Goal: Information Seeking & Learning: Compare options

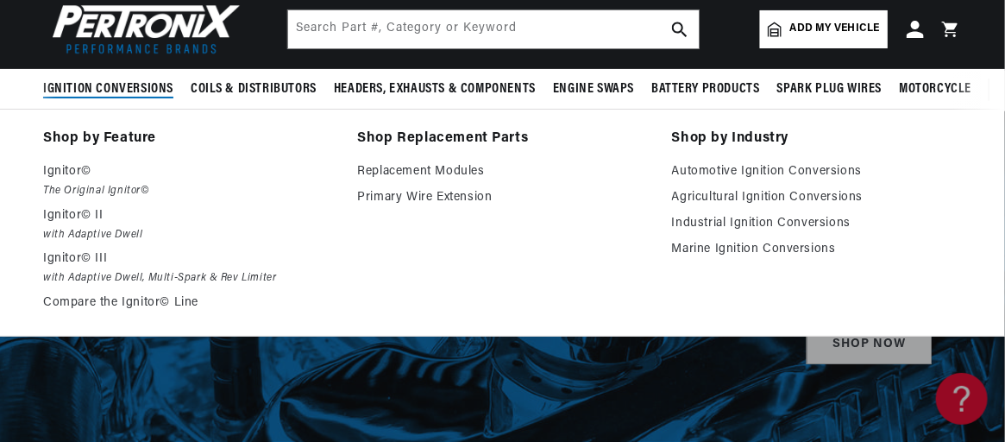
click at [135, 91] on span "Ignition Conversions" at bounding box center [108, 89] width 130 height 18
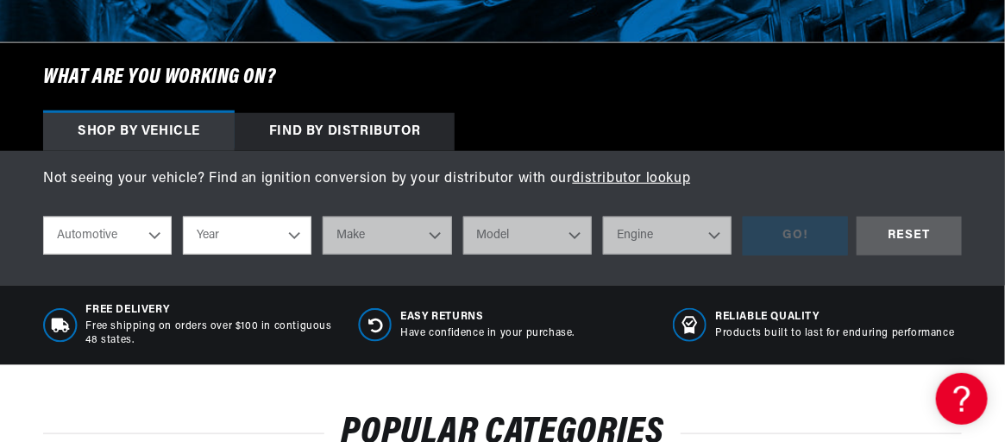
scroll to position [0, 523]
click at [151, 242] on select "Automotive Agricultural Industrial Marine Motorcycle" at bounding box center [107, 235] width 129 height 38
click at [43, 216] on select "Automotive Agricultural Industrial Marine Motorcycle" at bounding box center [107, 235] width 129 height 38
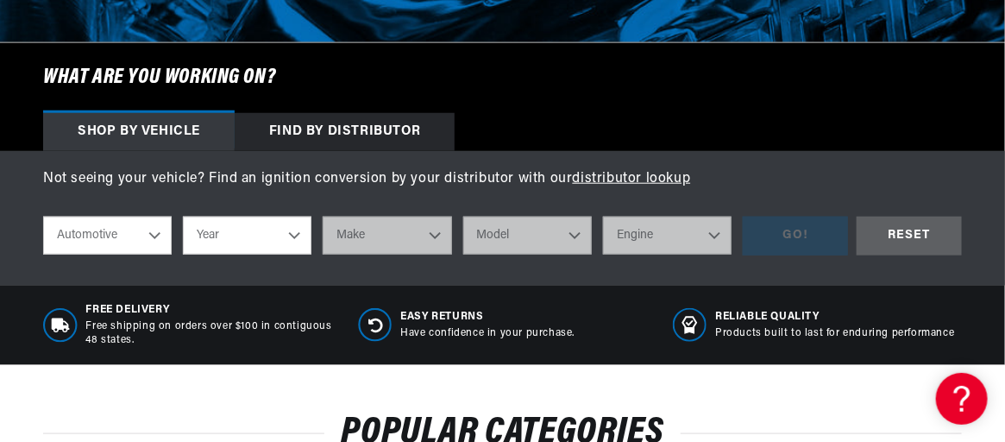
click at [277, 242] on select "Year 2024 2023 2022 2021 2020 2019 2018 2017 2016 2015 2014 2013 2012 2011 2010…" at bounding box center [247, 235] width 129 height 38
select select "1973"
click at [183, 216] on select "Year 2024 2023 2022 2021 2020 2019 2018 2017 2016 2015 2014 2013 2012 2011 2010…" at bounding box center [247, 235] width 129 height 38
select select "1973"
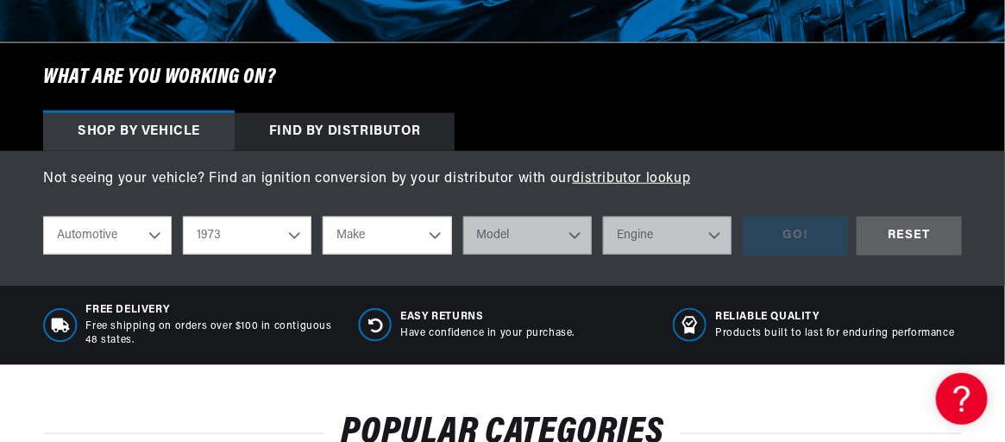
click at [407, 245] on select "Make Alfa Romeo American Motors Aston Martin Audi Austin Avanti Bentley BMW Bui…" at bounding box center [387, 235] width 129 height 38
select select "Chevrolet"
click at [323, 216] on select "Make Alfa Romeo American Motors Aston Martin Audi Austin Avanti Bentley BMW Bui…" at bounding box center [387, 235] width 129 height 38
select select "Chevrolet"
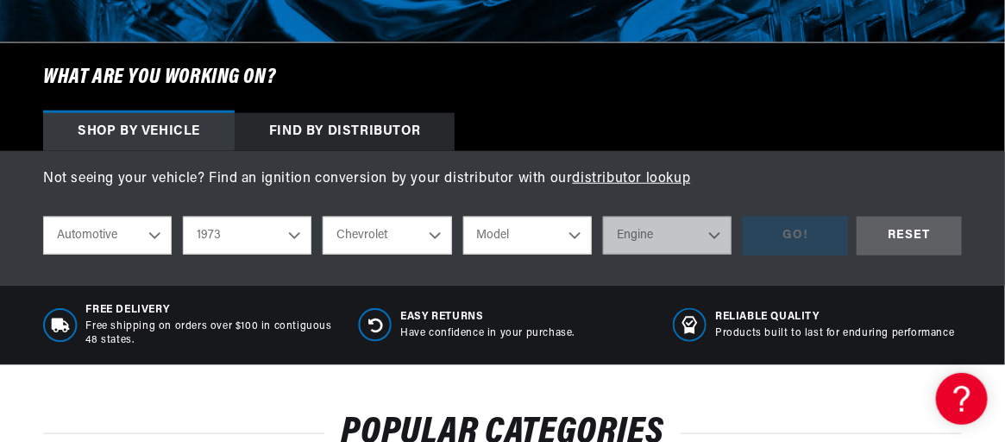
scroll to position [0, 523]
click at [493, 244] on select "Model Bel Air Blazer C10 Pickup C10 Suburban C20 Pickup C20 Suburban C30 Pickup…" at bounding box center [527, 235] width 129 height 38
select select "Corvette"
click at [463, 216] on select "Model Bel Air Blazer C10 Pickup C10 Suburban C20 Pickup C20 Suburban C30 Pickup…" at bounding box center [527, 235] width 129 height 38
select select "Corvette"
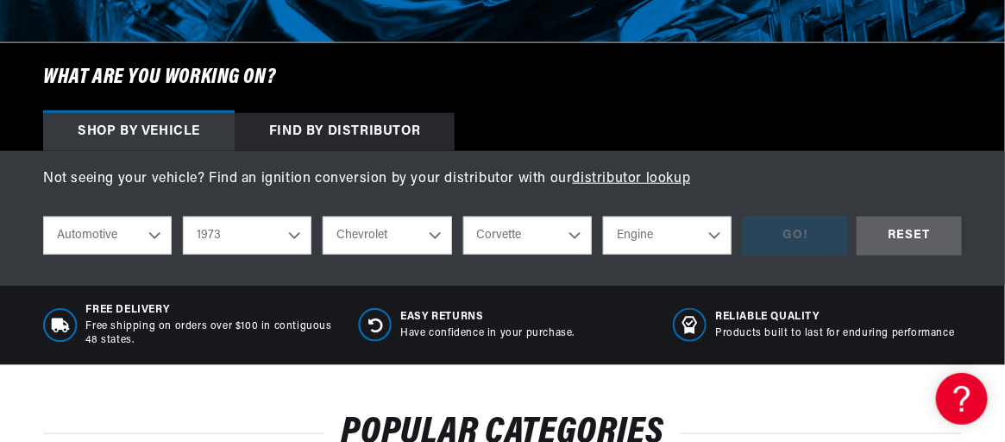
click at [645, 226] on select "Engine 4.6L 5.3L 5.4L 6.5L 350cid / 5.7L 427cid / 7.0L 454cid / 7.4L" at bounding box center [667, 235] width 129 height 38
select select "350cid-5.7L"
click at [603, 216] on select "Engine 4.6L 5.3L 5.4L 6.5L 350cid / 5.7L 427cid / 7.0L 454cid / 7.4L" at bounding box center [667, 235] width 129 height 38
select select "350cid-5.7L"
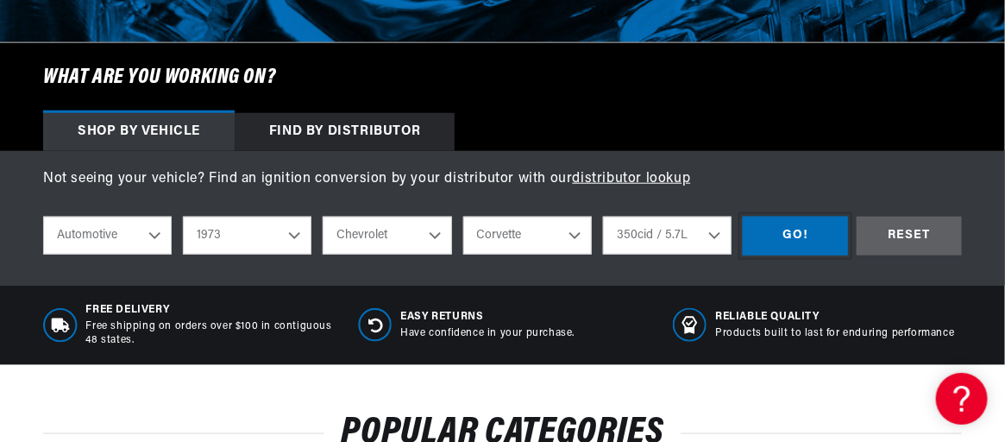
click at [796, 221] on div "GO!" at bounding box center [795, 235] width 105 height 39
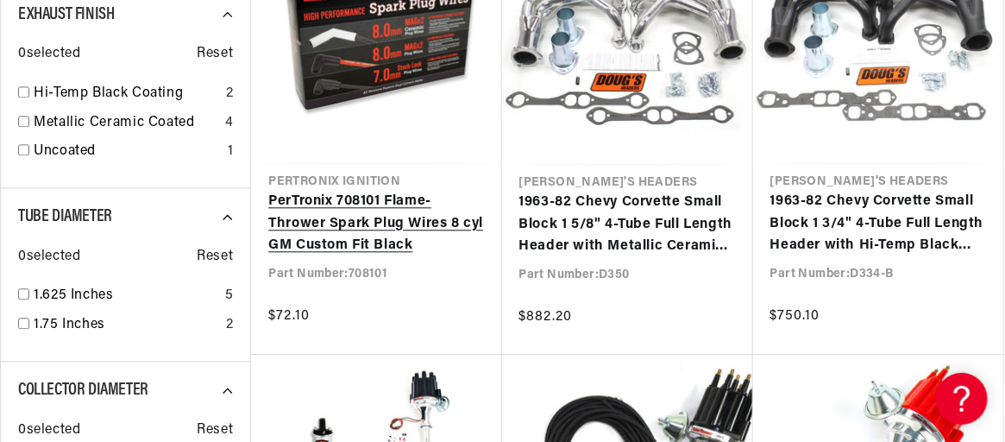
scroll to position [1379, 0]
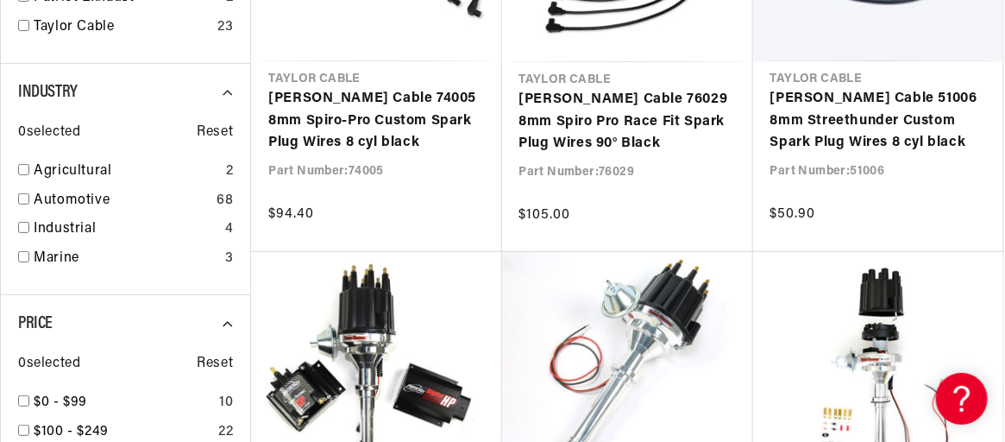
scroll to position [0, 523]
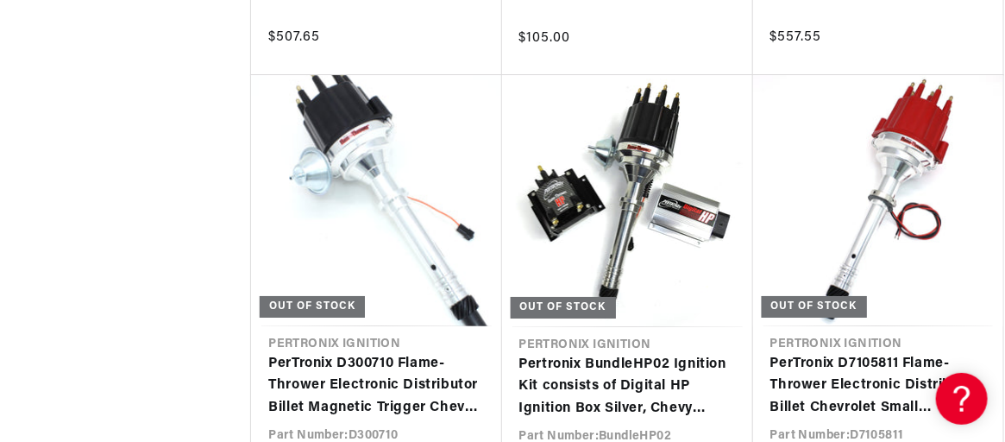
scroll to position [0, 509]
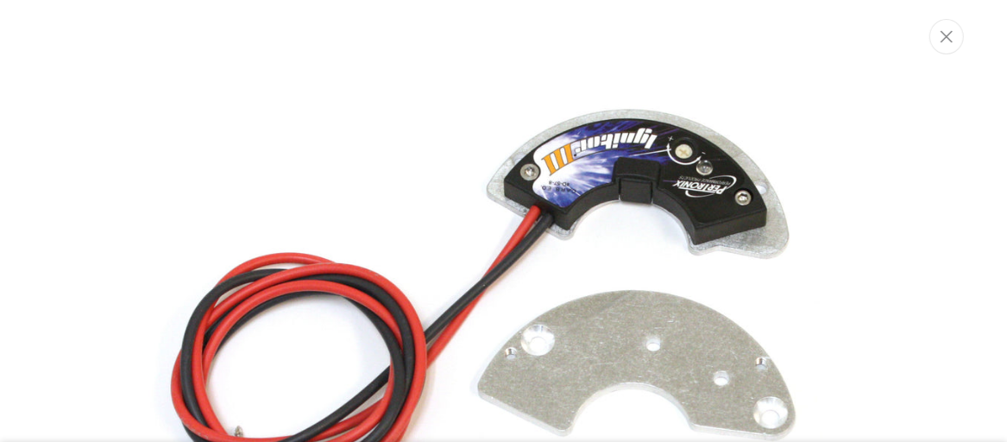
scroll to position [0, 523]
click at [635, 194] on img "Media gallery" at bounding box center [503, 394] width 817 height 817
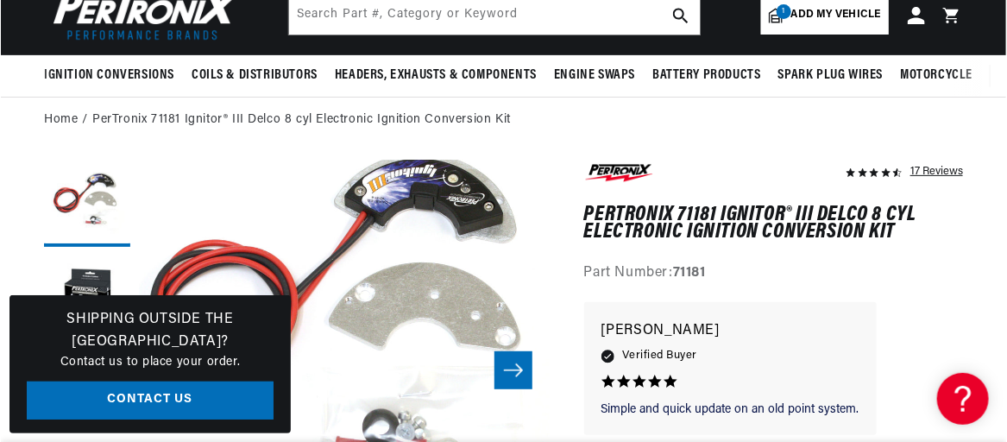
scroll to position [18, 0]
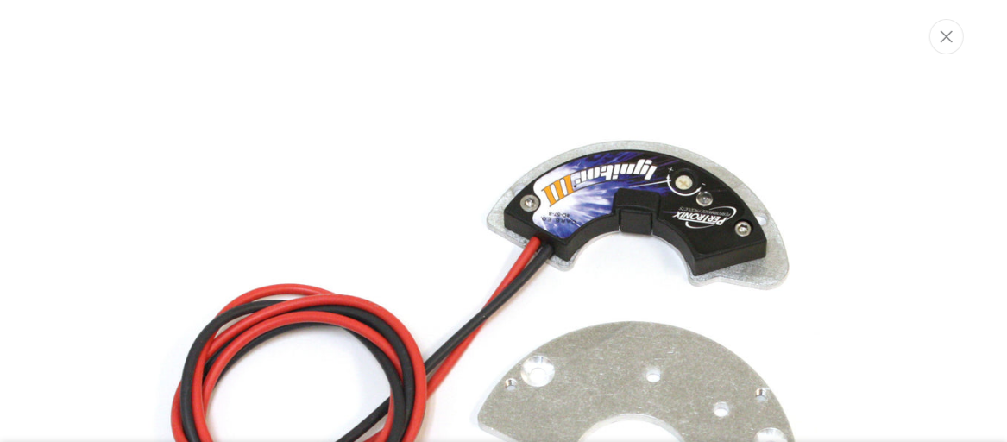
scroll to position [0, 523]
click at [945, 35] on icon "Close" at bounding box center [946, 36] width 12 height 13
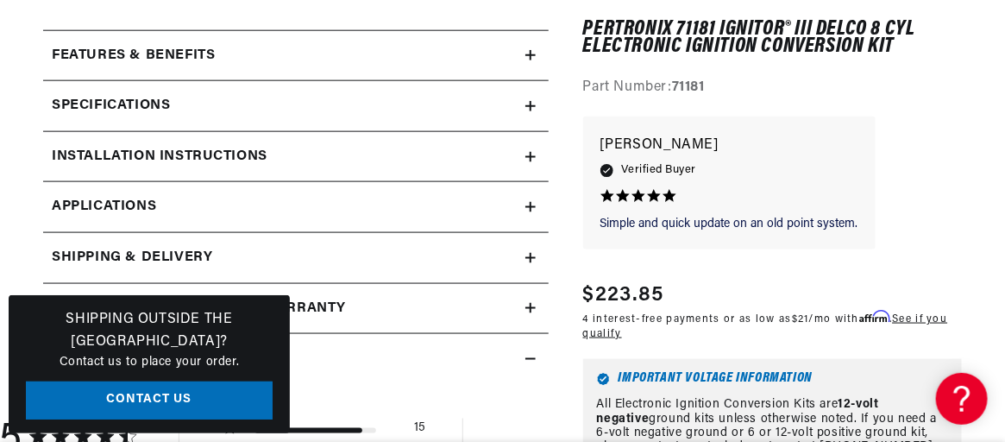
scroll to position [708, 0]
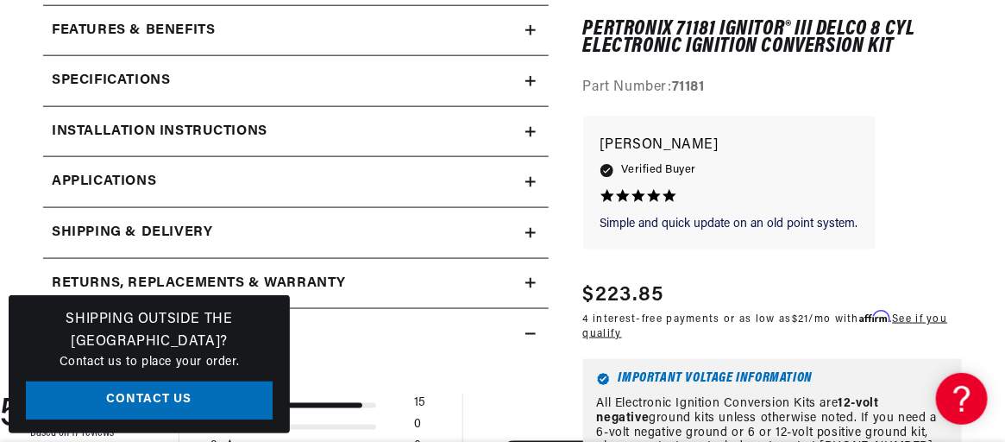
click at [532, 127] on icon at bounding box center [530, 132] width 10 height 10
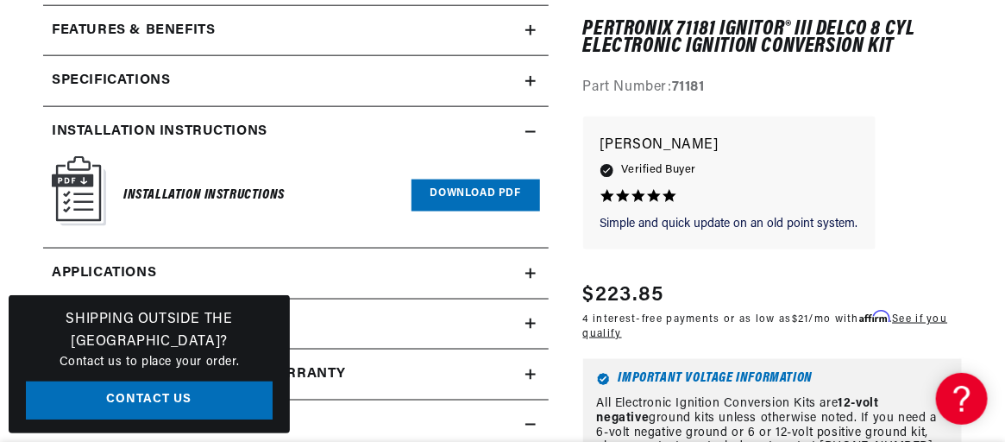
scroll to position [0, 0]
click at [449, 186] on link "Download PDF" at bounding box center [475, 195] width 129 height 32
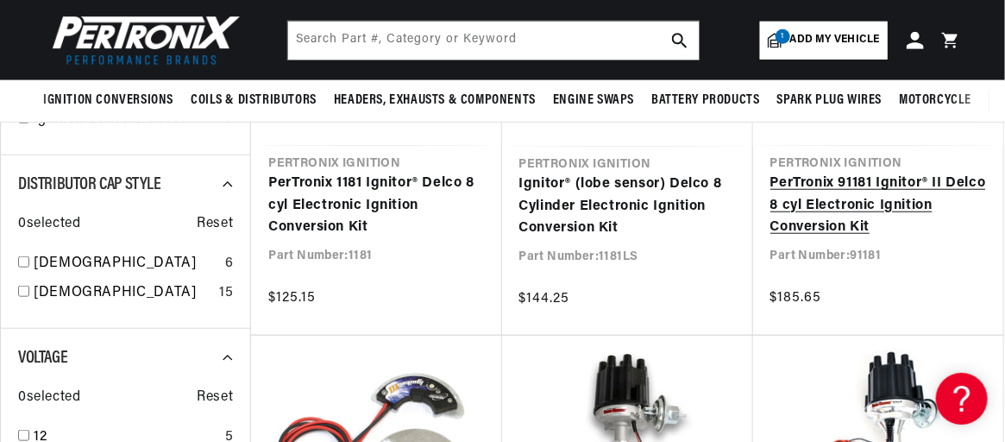
scroll to position [0, 523]
click at [814, 216] on link "PerTronix 91181 Ignitor® II Delco 8 cyl Electronic Ignition Conversion Kit" at bounding box center [878, 206] width 216 height 66
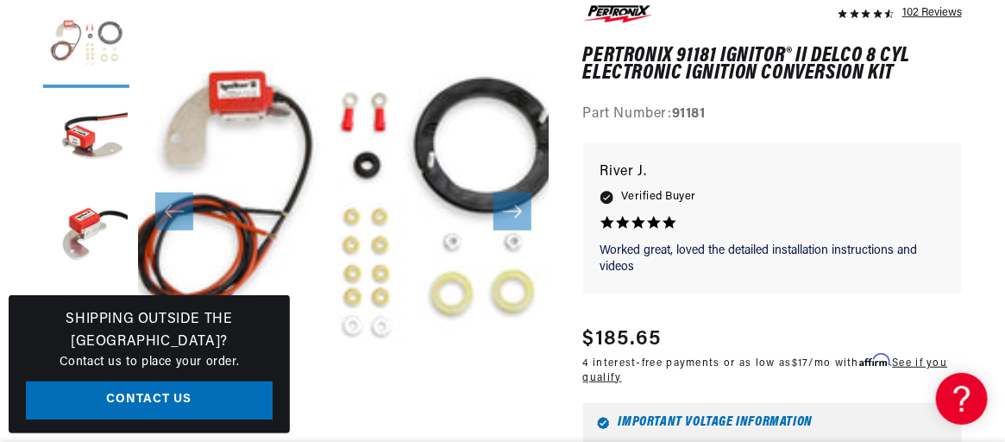
scroll to position [0, 523]
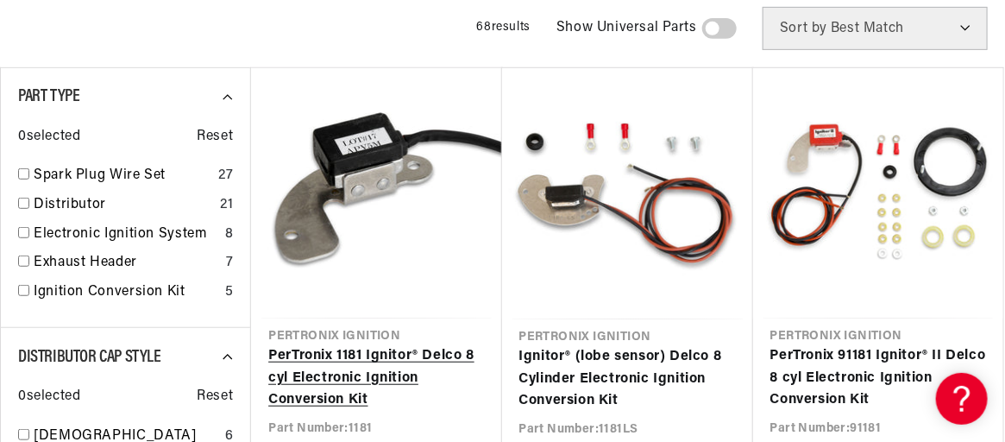
scroll to position [0, 523]
click at [413, 345] on link "PerTronix 1181 Ignitor® Delco 8 cyl Electronic Ignition Conversion Kit" at bounding box center [376, 378] width 216 height 66
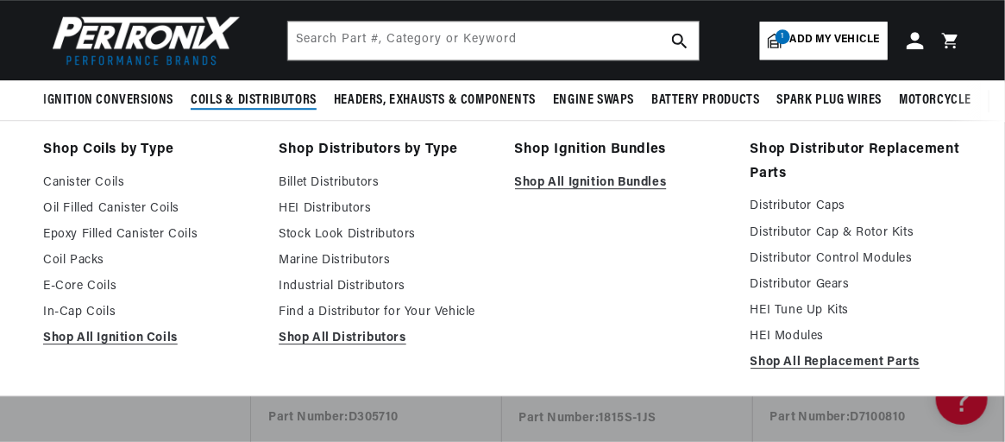
click at [269, 97] on span "Coils & Distributors" at bounding box center [254, 100] width 126 height 18
click at [139, 337] on link "Shop All Ignition Coils" at bounding box center [148, 338] width 211 height 21
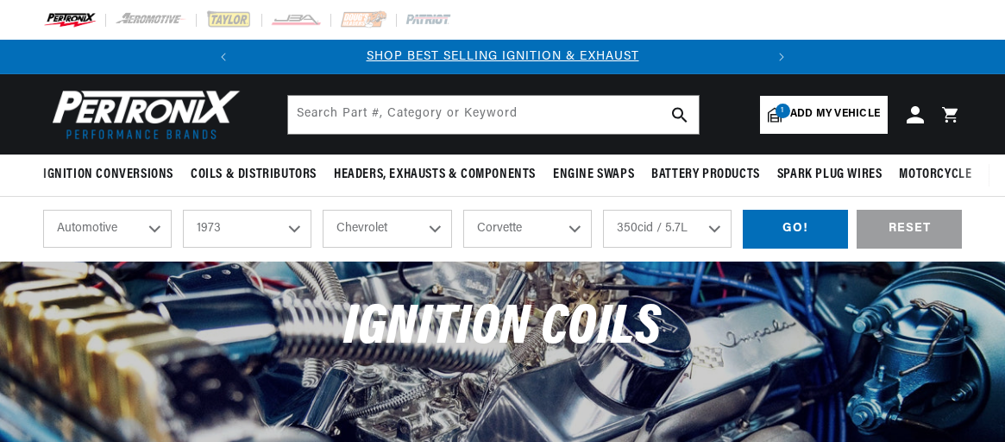
select select "1973"
select select "Chevrolet"
select select "Corvette"
select select "350cid-5.7L"
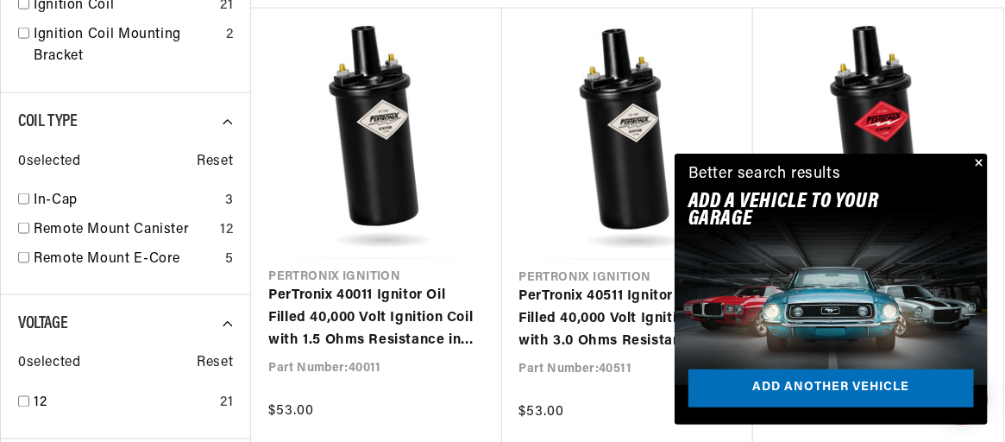
scroll to position [862, 0]
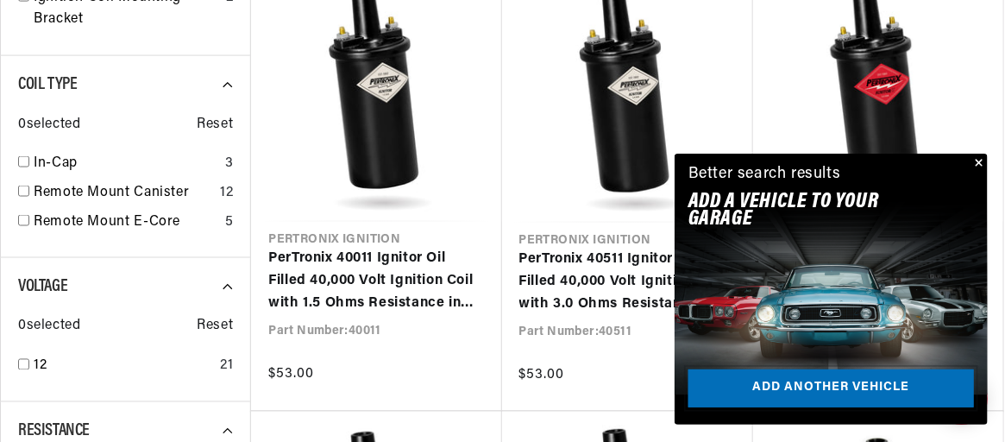
click at [883, 377] on link "Add another vehicle" at bounding box center [830, 388] width 285 height 39
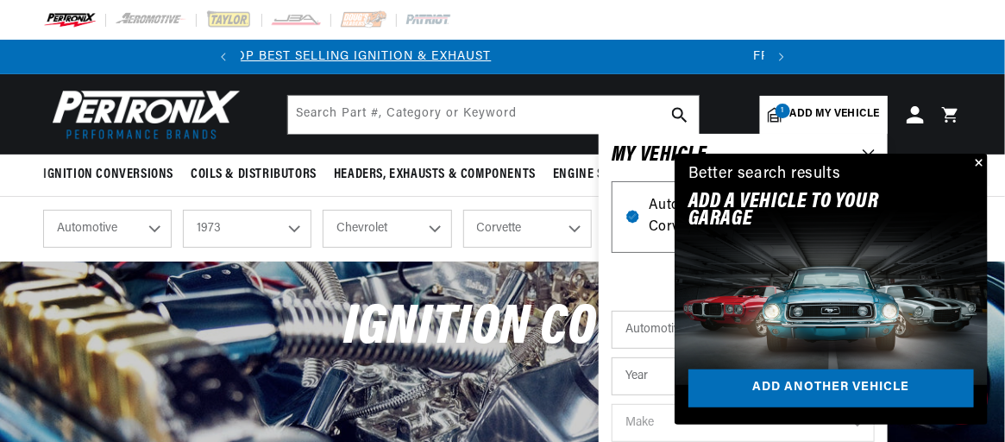
scroll to position [0, 47]
click at [650, 235] on span "Automotive 1973 Chevrolet Corvette 350cid / 5.7L" at bounding box center [743, 217] width 189 height 44
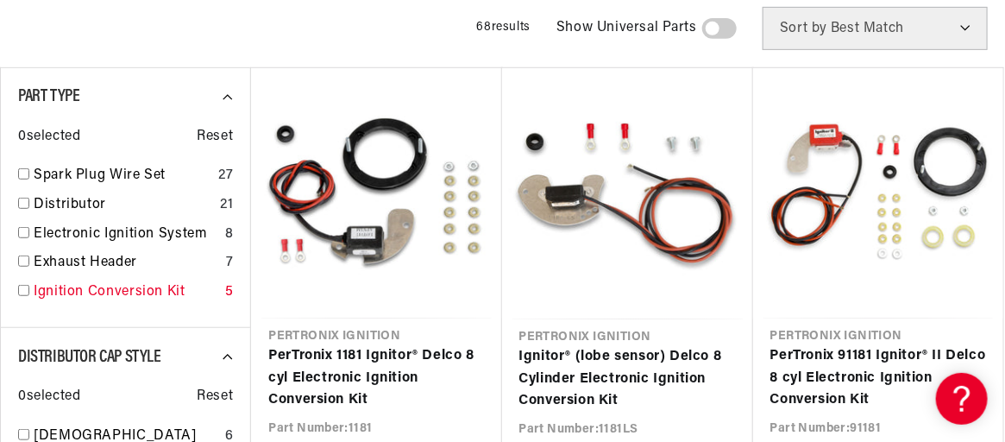
click at [25, 288] on input "checkbox" at bounding box center [23, 290] width 11 height 11
checkbox input "true"
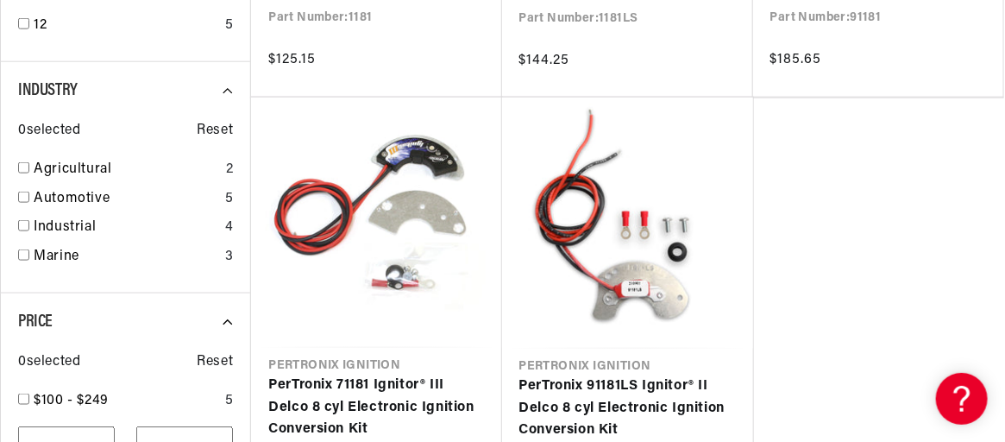
scroll to position [689, 0]
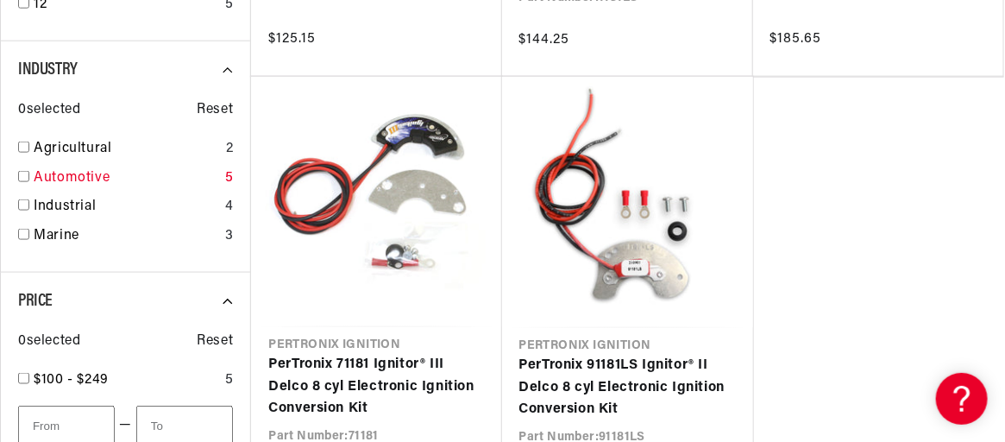
click at [24, 179] on input "checkbox" at bounding box center [23, 176] width 11 height 11
checkbox input "true"
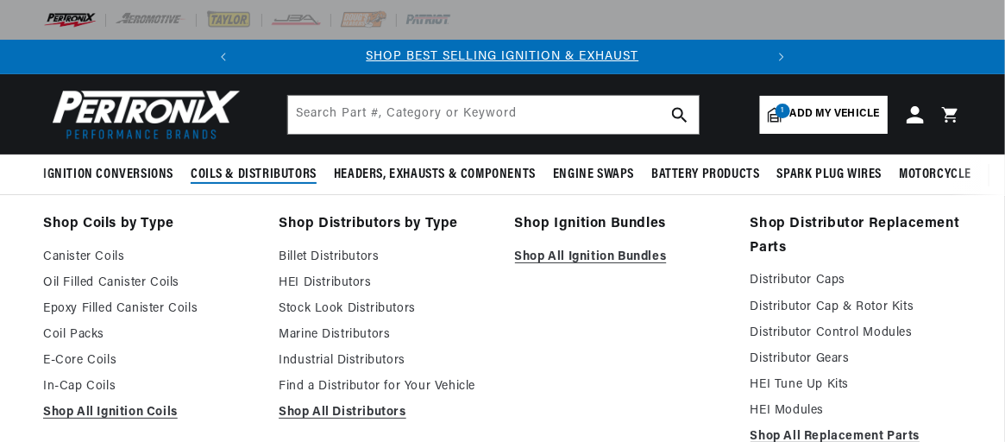
click at [223, 179] on span "Coils & Distributors" at bounding box center [254, 175] width 126 height 18
click at [261, 170] on span "Coils & Distributors" at bounding box center [254, 175] width 126 height 18
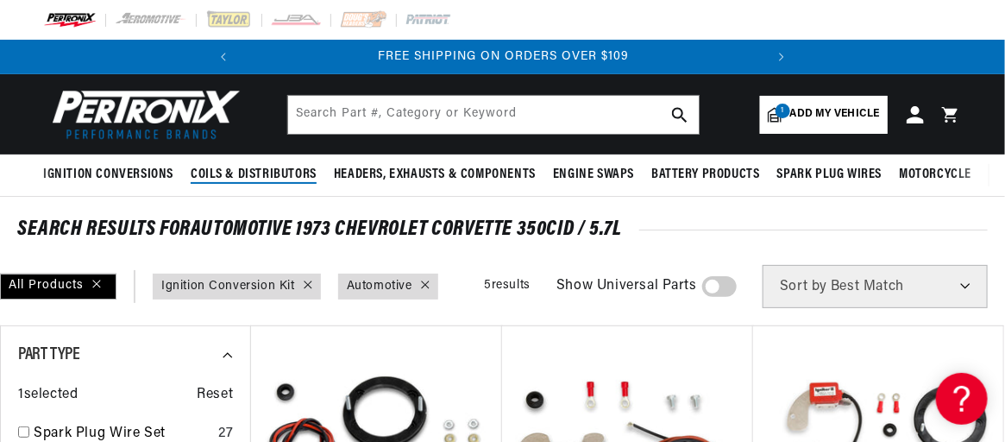
click at [261, 170] on span "Coils & Distributors" at bounding box center [254, 175] width 126 height 18
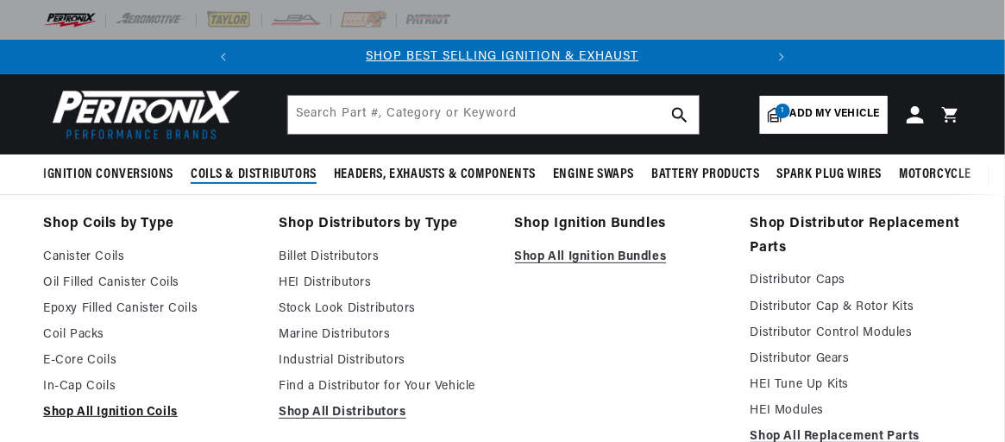
click at [120, 405] on link "Shop All Ignition Coils" at bounding box center [148, 412] width 211 height 21
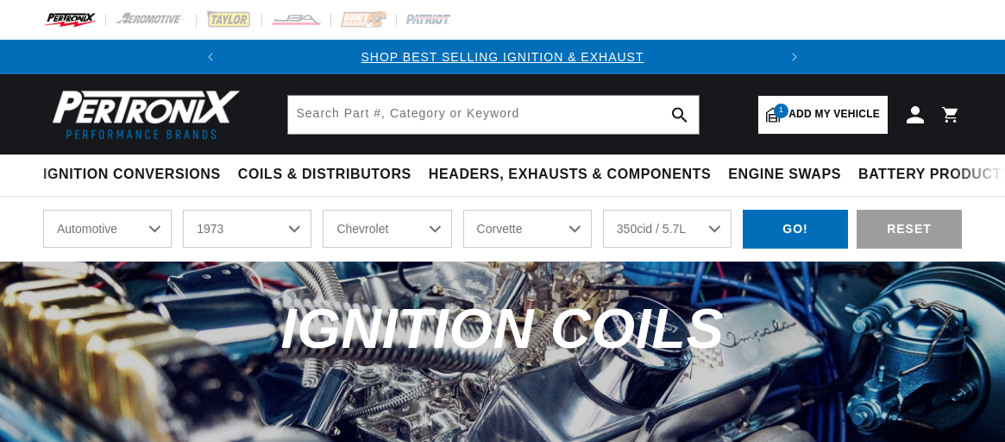
select select "1973"
select select "Chevrolet"
select select "Corvette"
select select "350cid-5.7L"
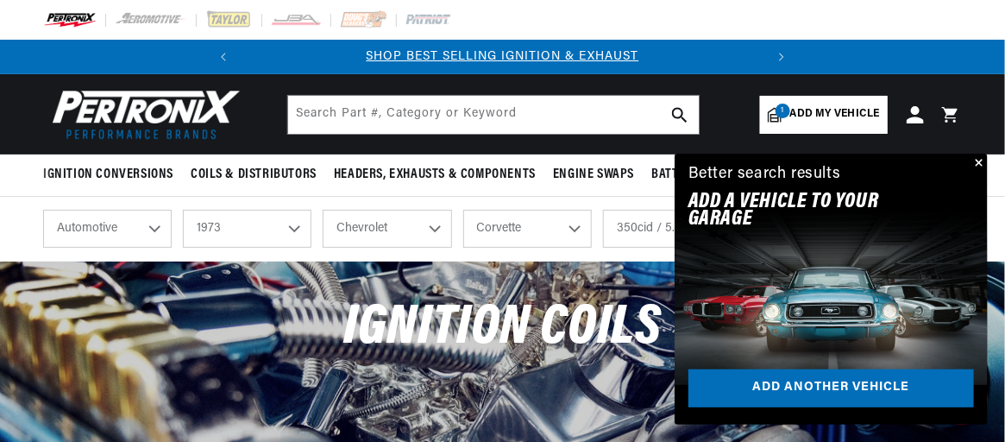
click at [984, 157] on button "Close" at bounding box center [977, 164] width 21 height 21
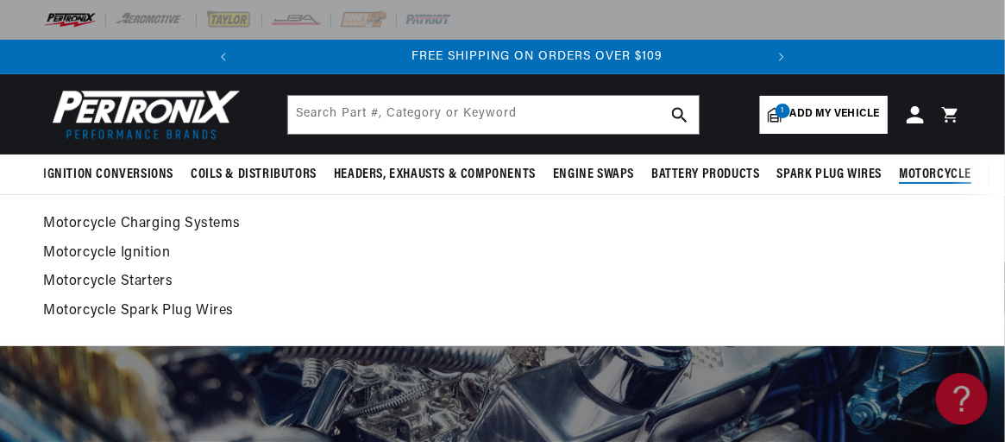
scroll to position [0, 523]
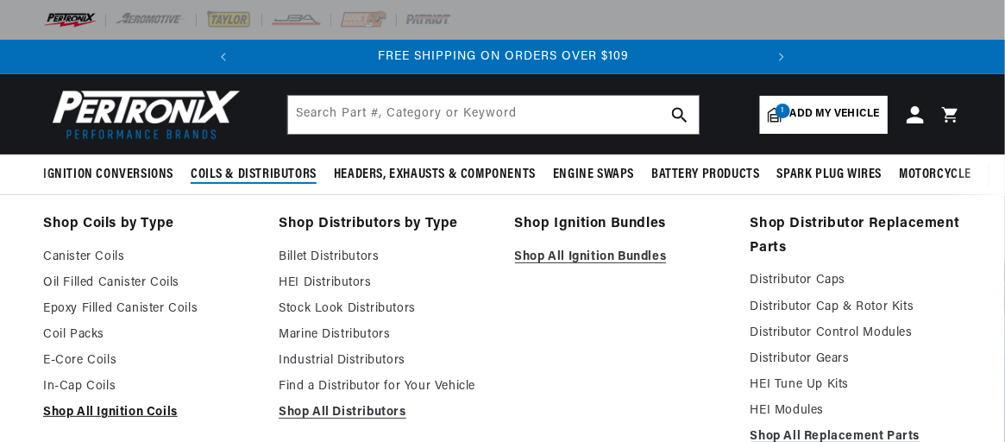
click at [126, 408] on link "Shop All Ignition Coils" at bounding box center [148, 412] width 211 height 21
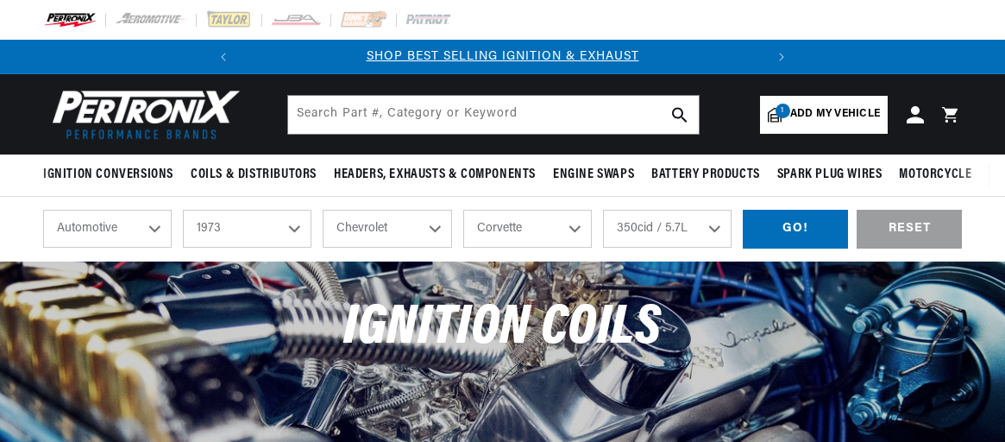
select select "1973"
select select "Chevrolet"
select select "Corvette"
select select "350cid-5.7L"
click at [791, 227] on div "GO!" at bounding box center [795, 229] width 105 height 39
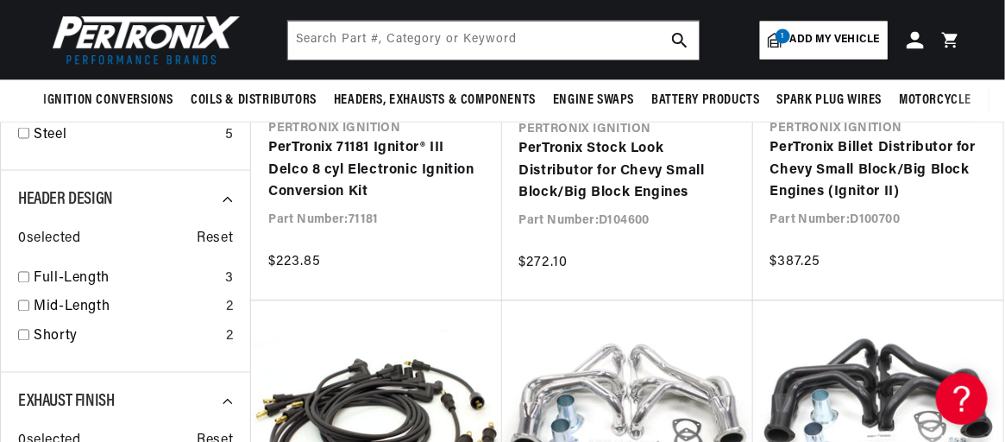
scroll to position [517, 0]
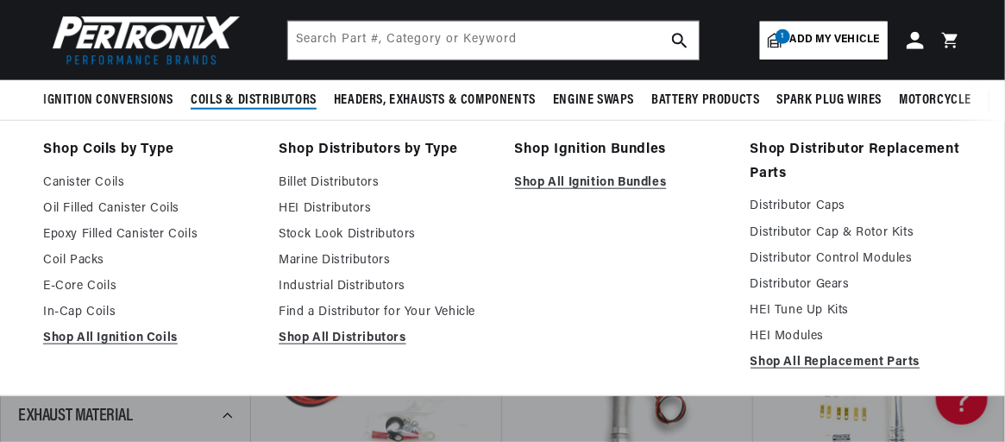
click at [280, 92] on span "Coils & Distributors" at bounding box center [254, 100] width 126 height 18
click at [269, 101] on span "Coils & Distributors" at bounding box center [254, 100] width 126 height 18
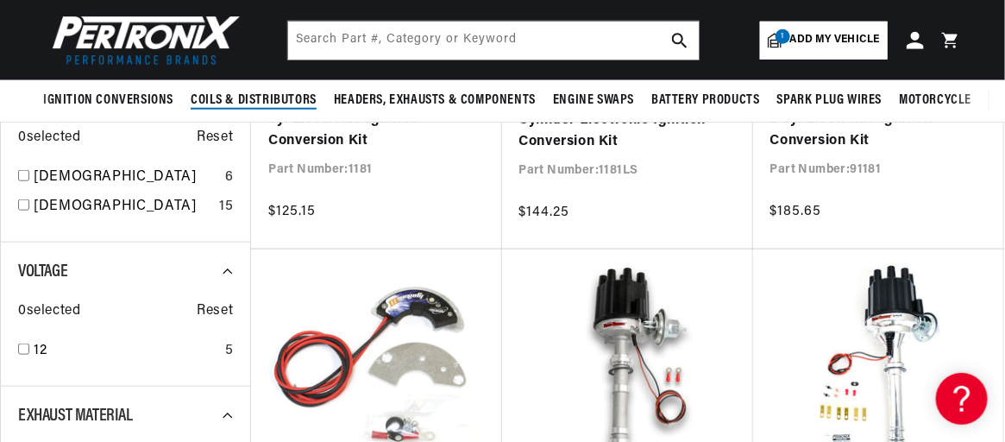
click at [269, 101] on span "Coils & Distributors" at bounding box center [254, 100] width 126 height 18
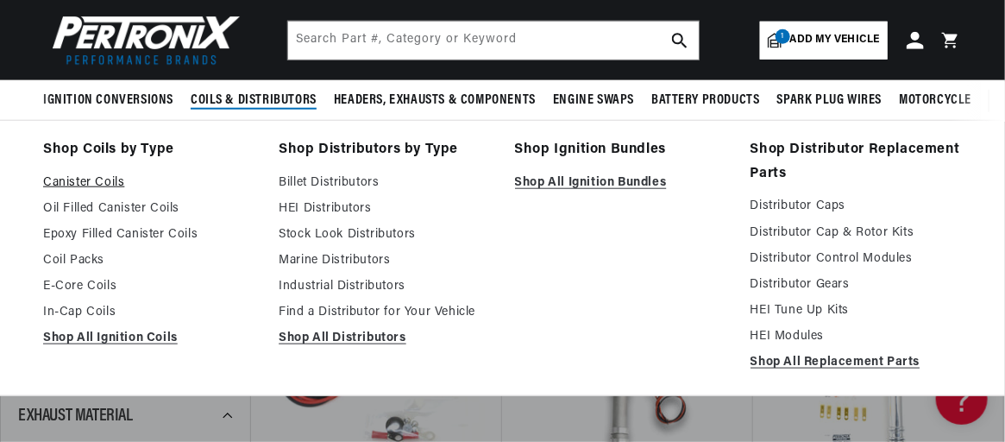
scroll to position [0, 0]
click at [129, 334] on link "Shop All Ignition Coils" at bounding box center [148, 338] width 211 height 21
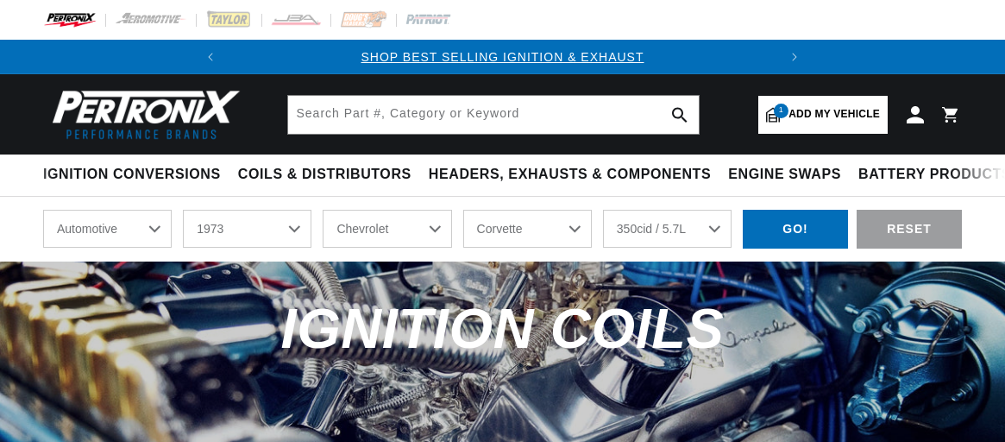
select select "1973"
select select "Chevrolet"
select select "Corvette"
select select "350cid-5.7L"
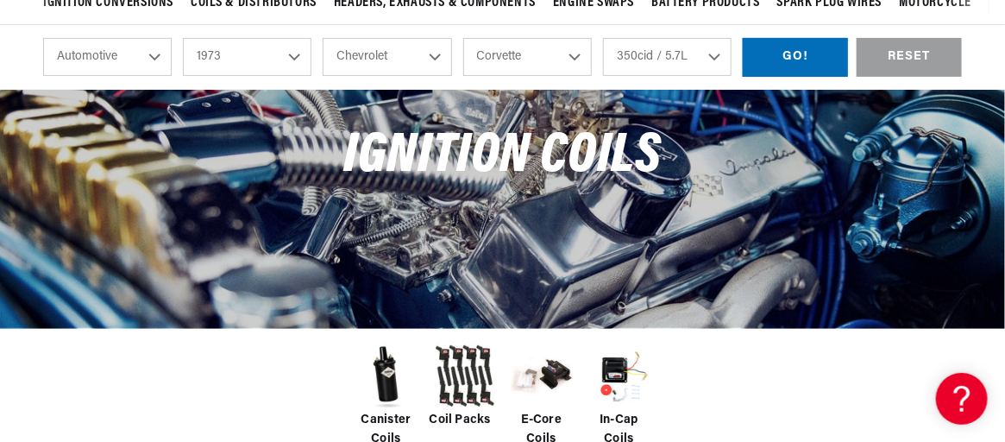
scroll to position [344, 0]
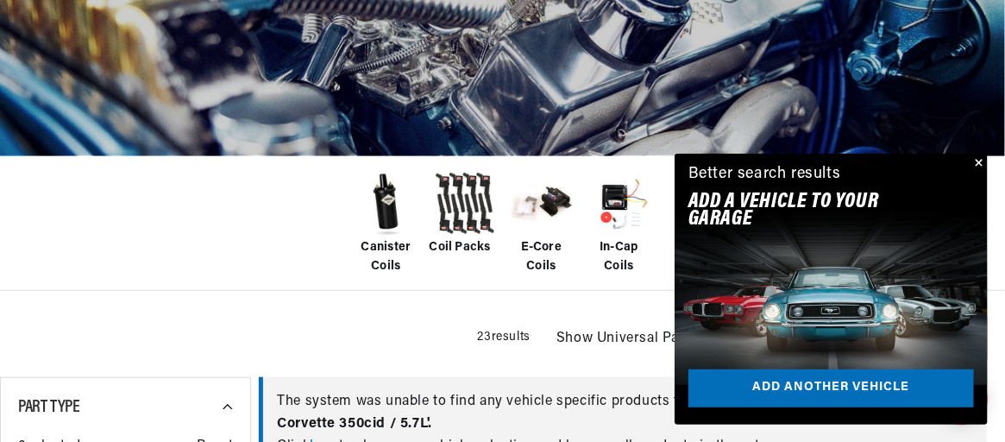
click at [399, 243] on span "Canister Coils" at bounding box center [386, 257] width 69 height 39
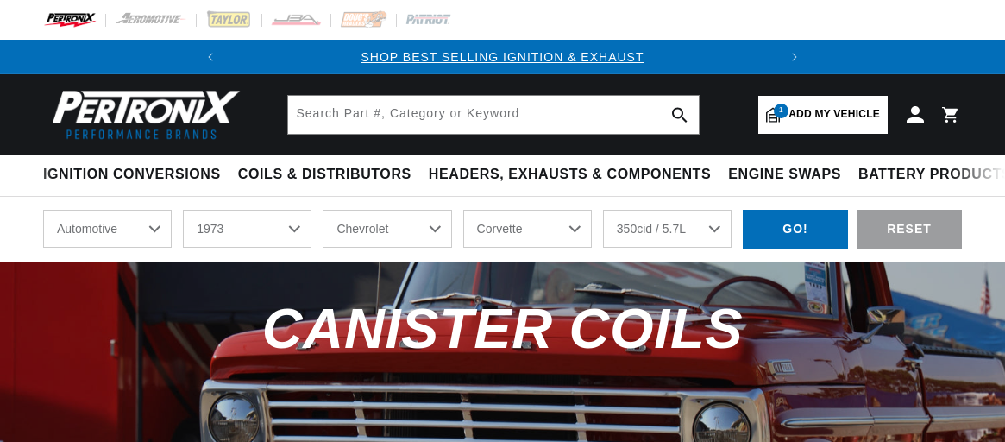
select select "1973"
select select "Chevrolet"
select select "Corvette"
select select "350cid-5.7L"
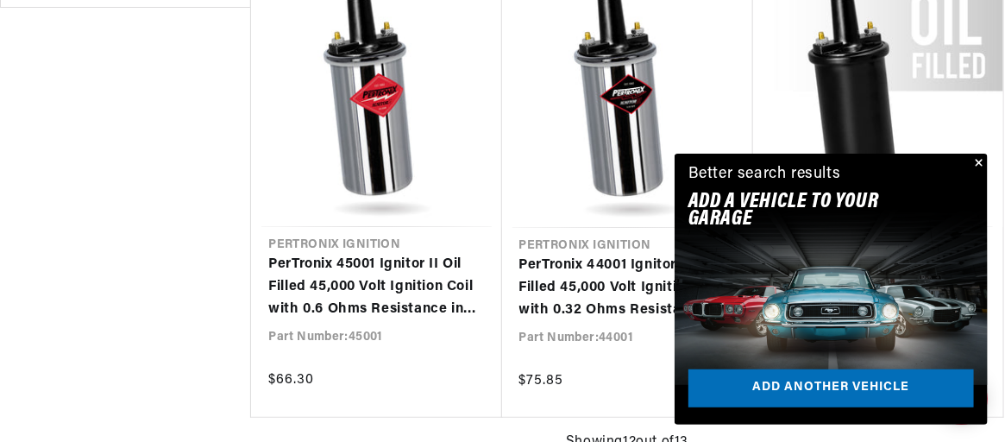
scroll to position [2242, 0]
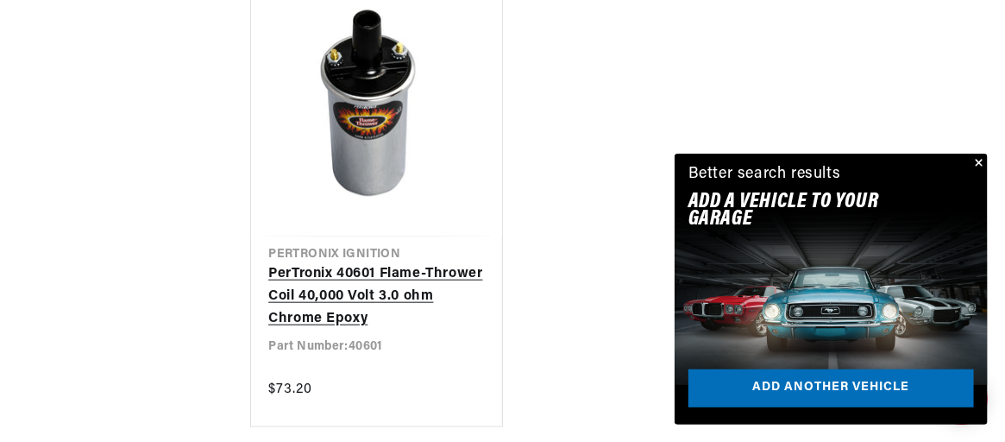
scroll to position [2673, 0]
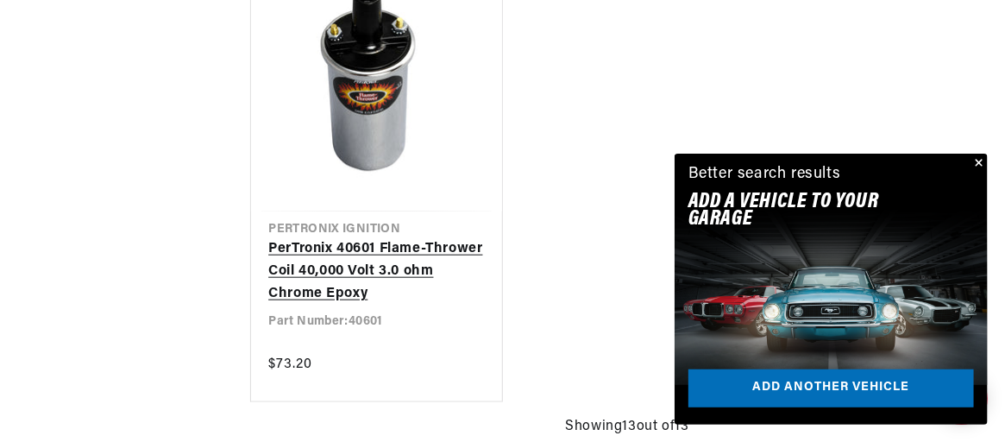
click at [336, 268] on link "PerTronix 40601 Flame-Thrower Coil 40,000 Volt 3.0 ohm Chrome Epoxy" at bounding box center [376, 271] width 216 height 66
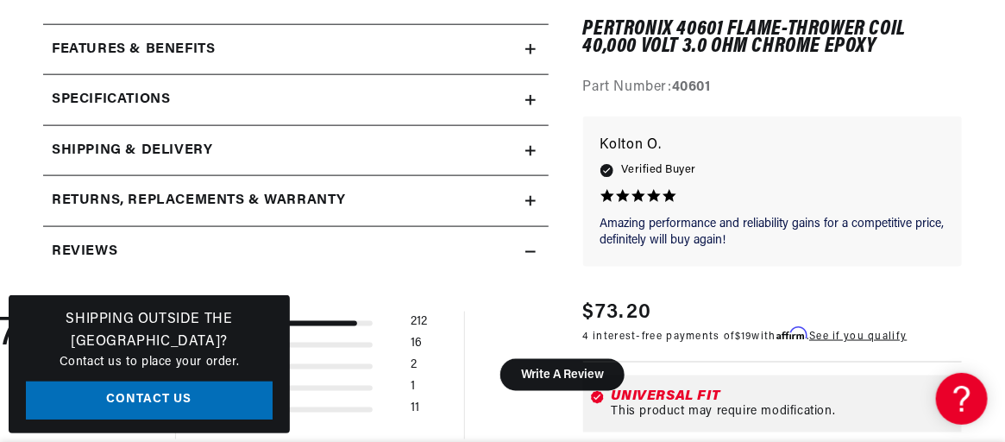
scroll to position [0, 523]
click at [525, 55] on summary "Features & Benefits" at bounding box center [295, 50] width 505 height 50
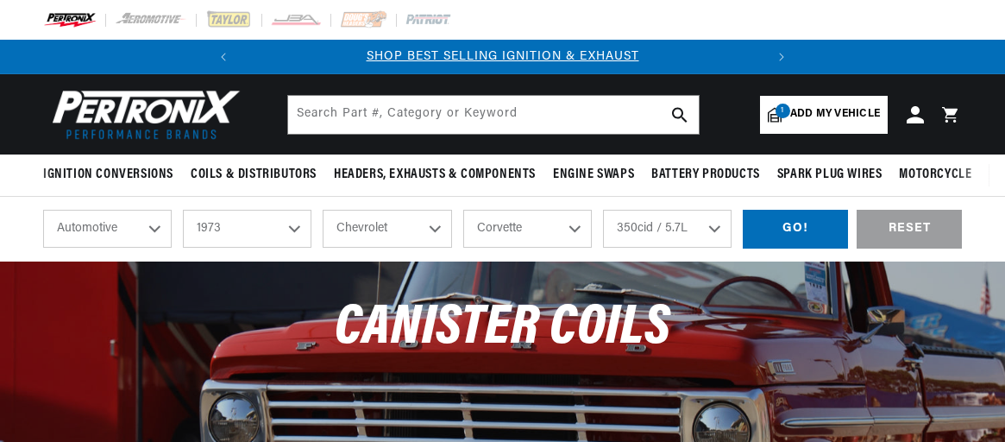
select select "1973"
select select "Chevrolet"
select select "Corvette"
select select "350cid-5.7L"
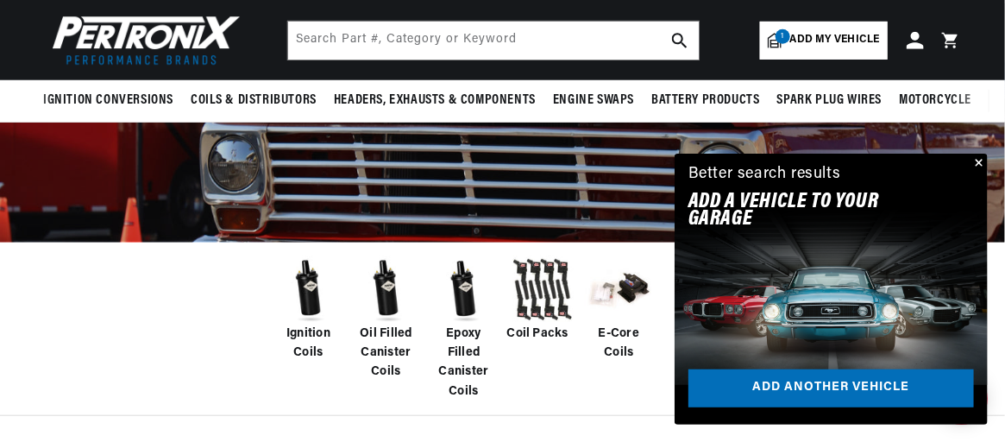
scroll to position [0, 523]
click at [307, 288] on img at bounding box center [308, 289] width 69 height 69
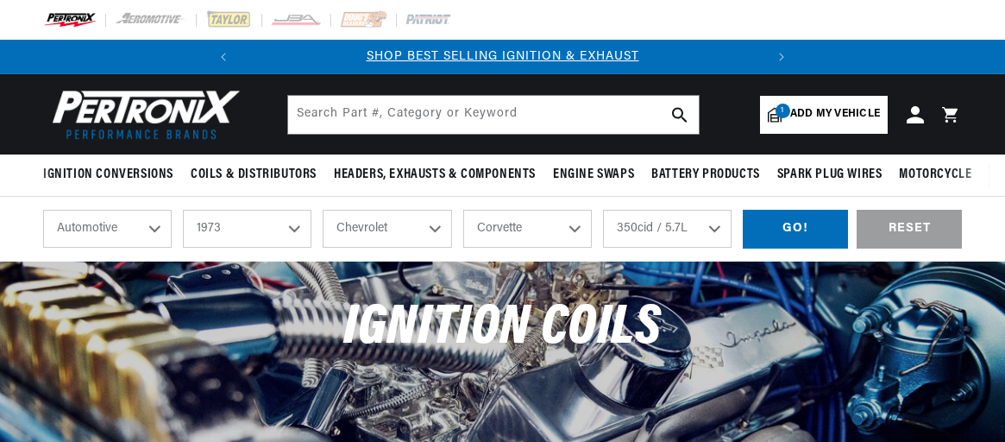
select select "1973"
select select "Chevrolet"
select select "Corvette"
select select "350cid-5.7L"
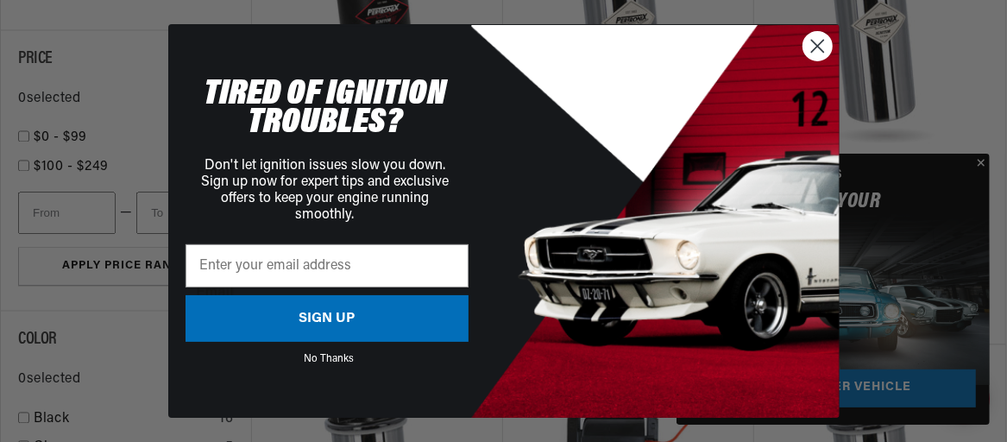
click at [814, 41] on circle "Close dialog" at bounding box center [816, 46] width 28 height 28
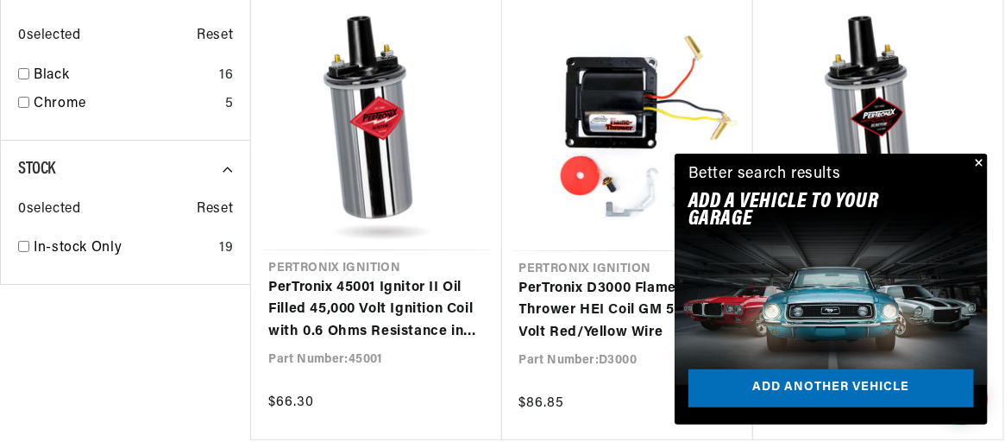
scroll to position [0, 523]
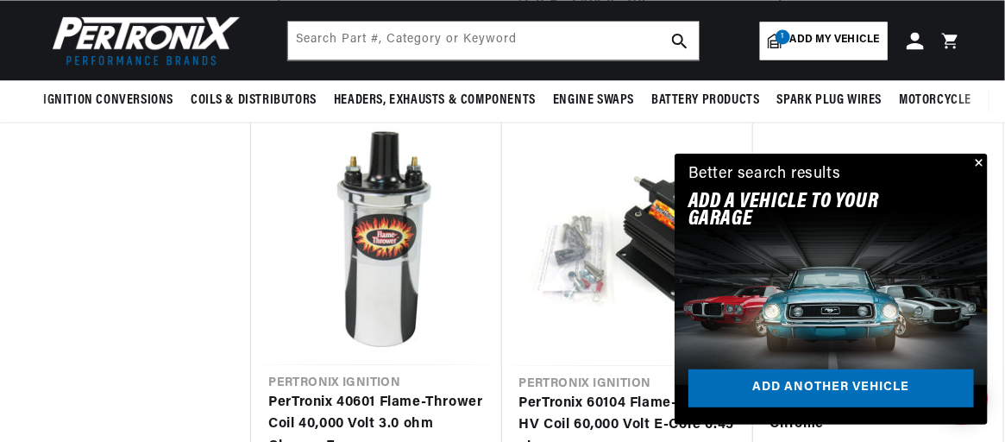
click at [981, 160] on button "Close" at bounding box center [977, 164] width 21 height 21
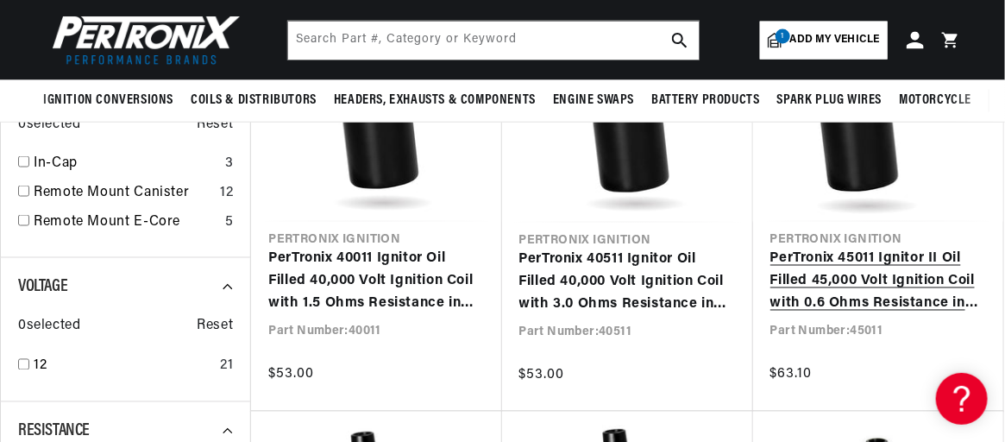
click at [873, 248] on link "PerTronix 45011 Ignitor II Oil Filled 45,000 Volt Ignition Coil with 0.6 Ohms R…" at bounding box center [878, 281] width 216 height 66
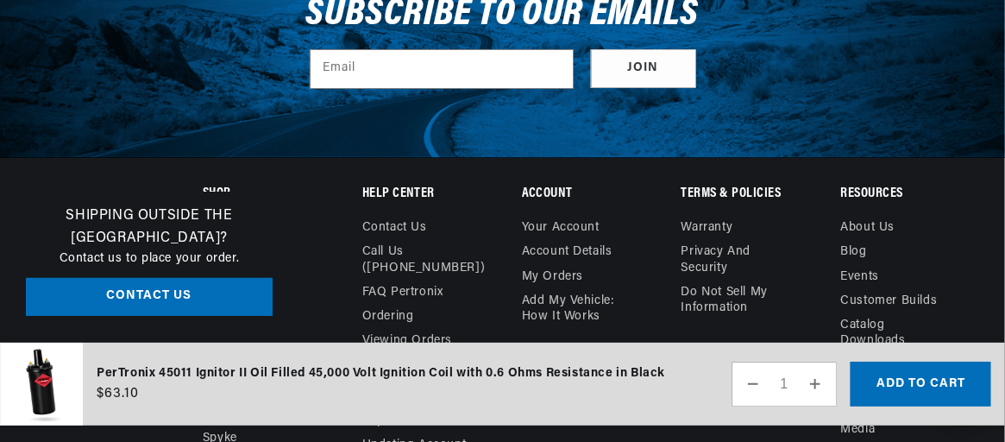
scroll to position [4518, 0]
